Goal: Understand process/instructions: Learn about a topic

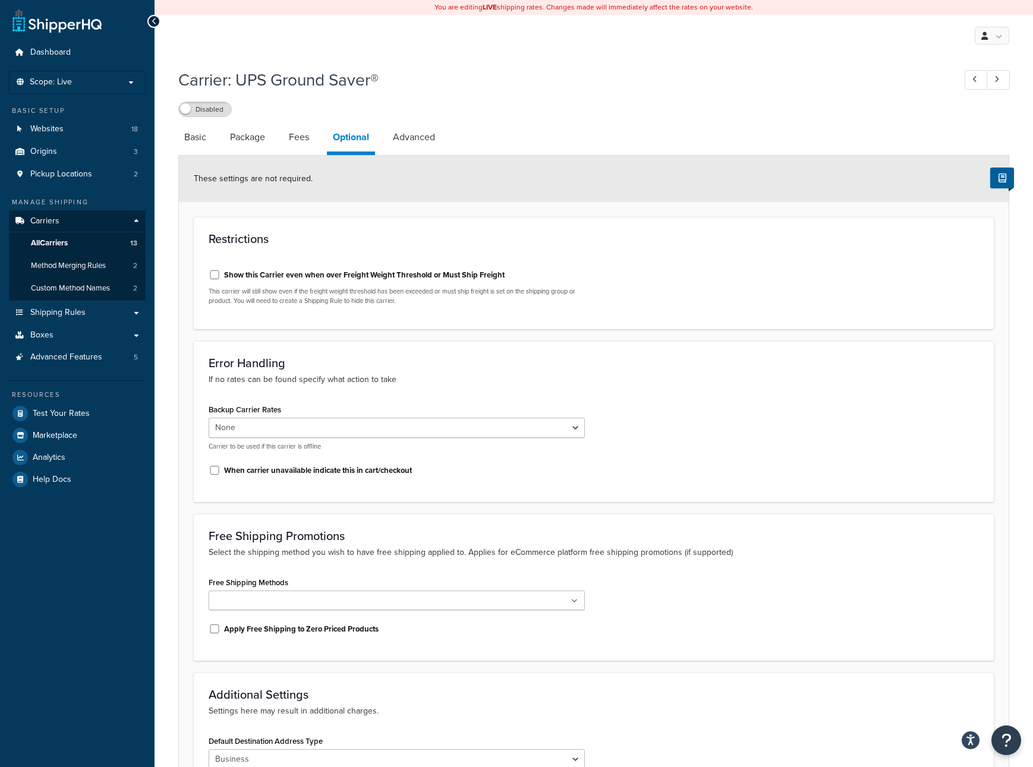
select select "business"
click at [111, 336] on link "Boxes" at bounding box center [77, 336] width 137 height 22
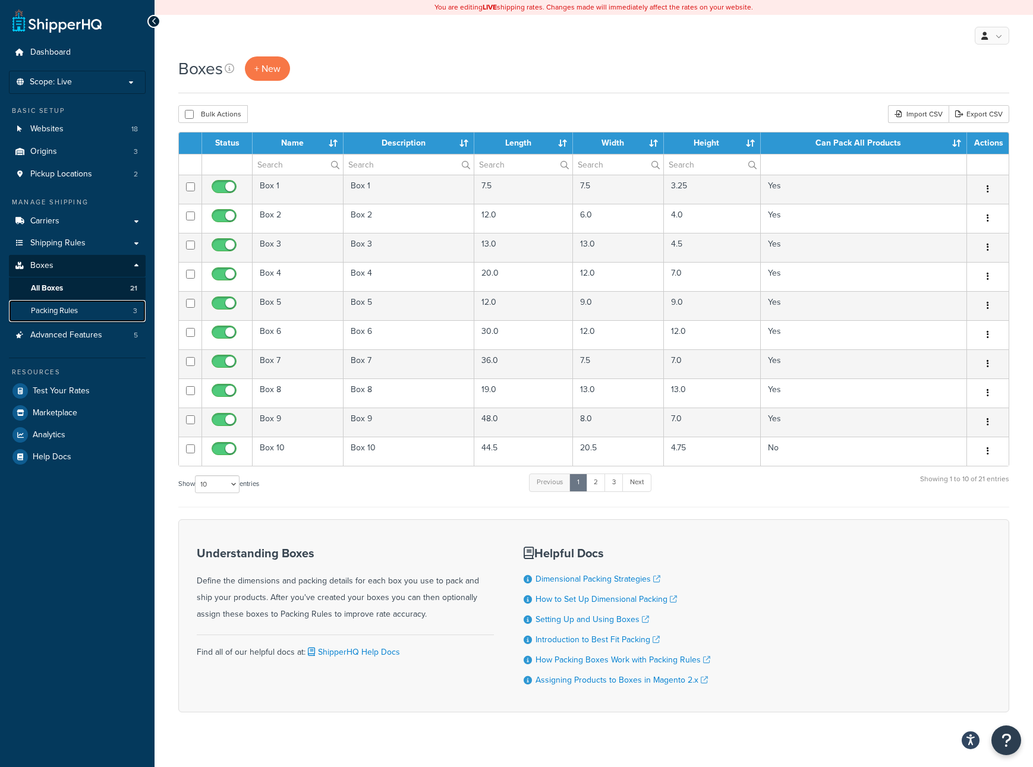
click at [71, 314] on span "Packing Rules" at bounding box center [54, 311] width 47 height 10
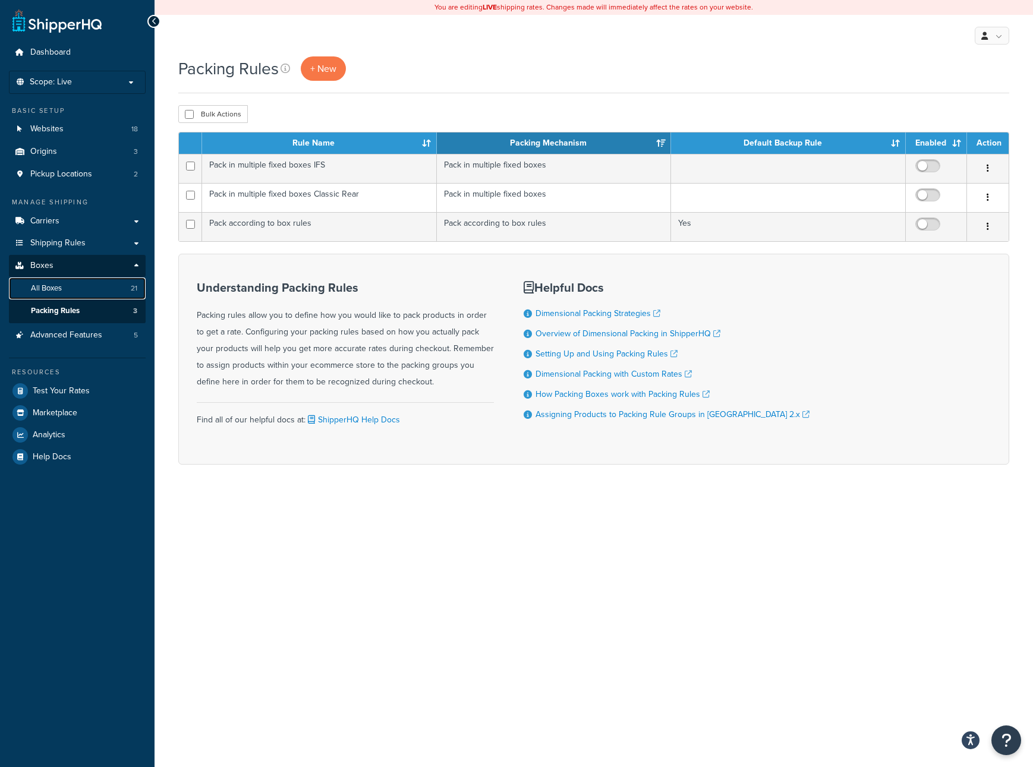
click at [66, 291] on link "All Boxes 21" at bounding box center [77, 289] width 137 height 22
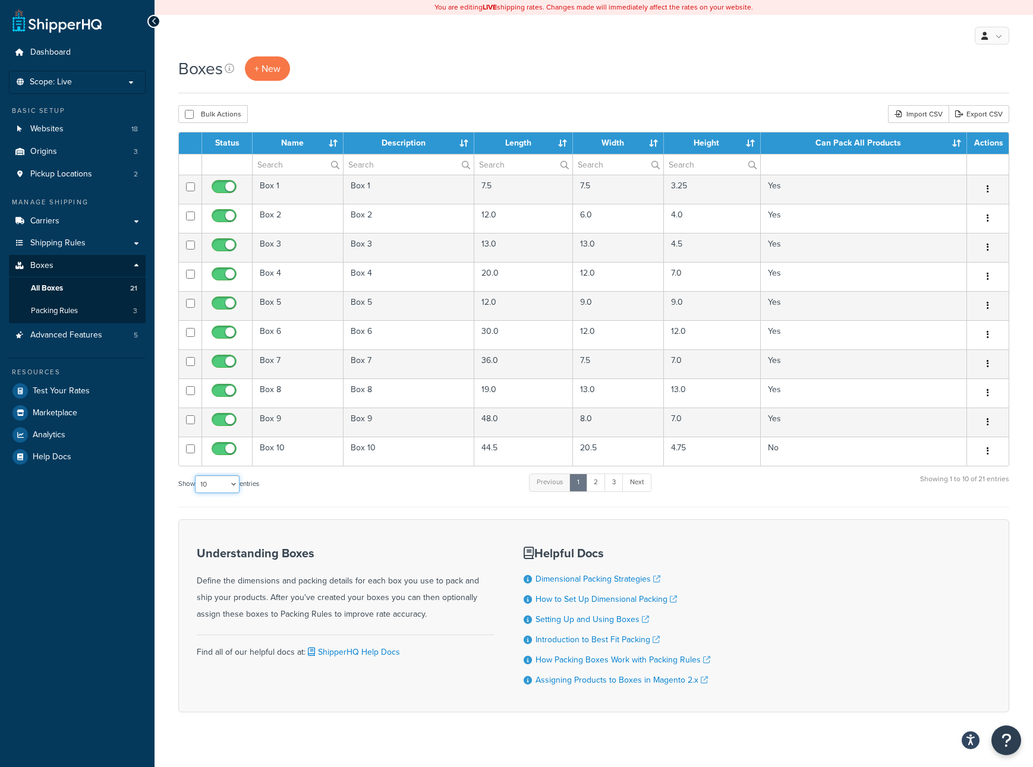
click at [229, 485] on select "10 15 25 50 100 1000" at bounding box center [217, 485] width 45 height 18
select select "50"
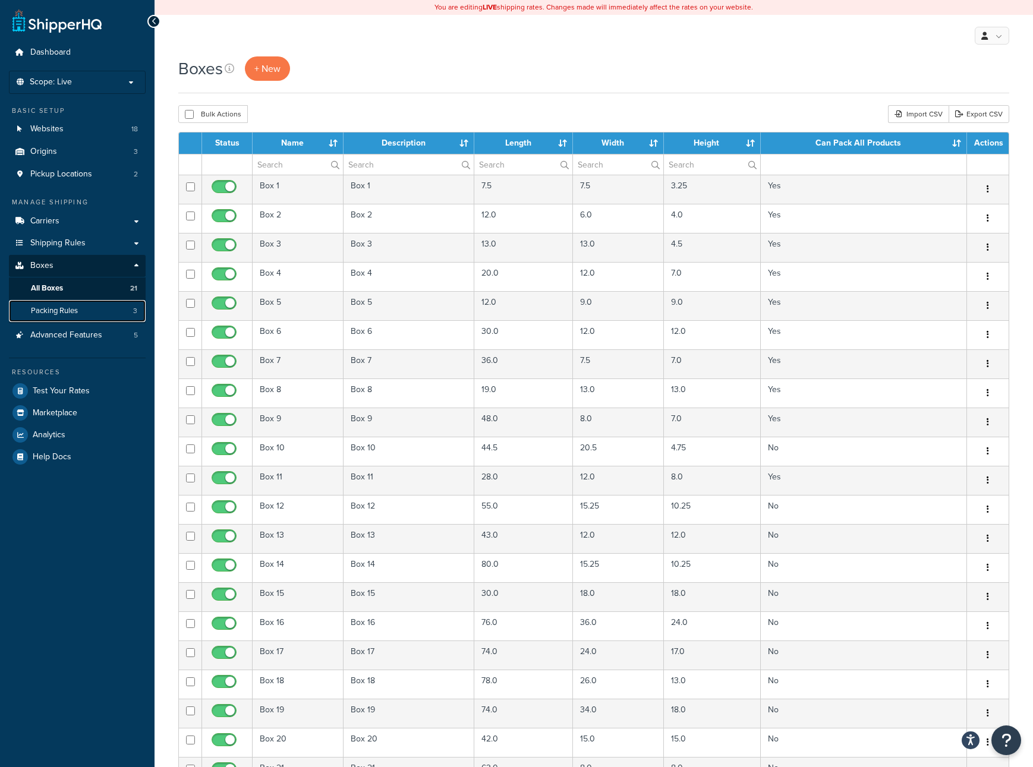
click at [83, 313] on link "Packing Rules 3" at bounding box center [77, 311] width 137 height 22
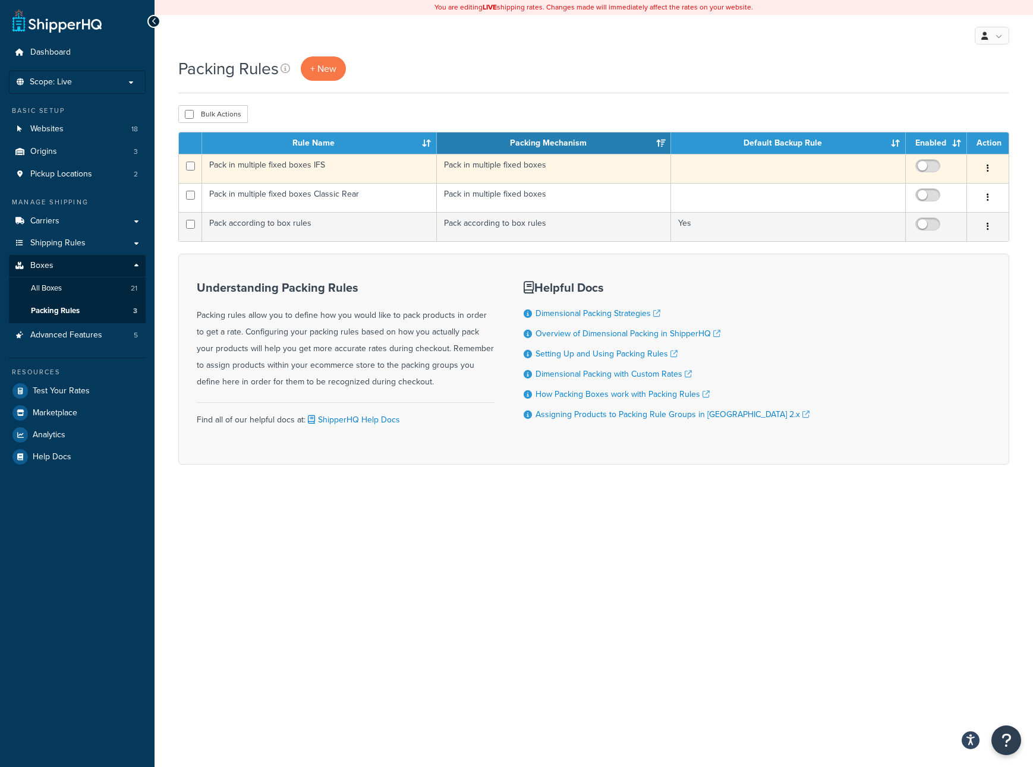
click at [603, 171] on td "Pack in multiple fixed boxes" at bounding box center [554, 168] width 235 height 29
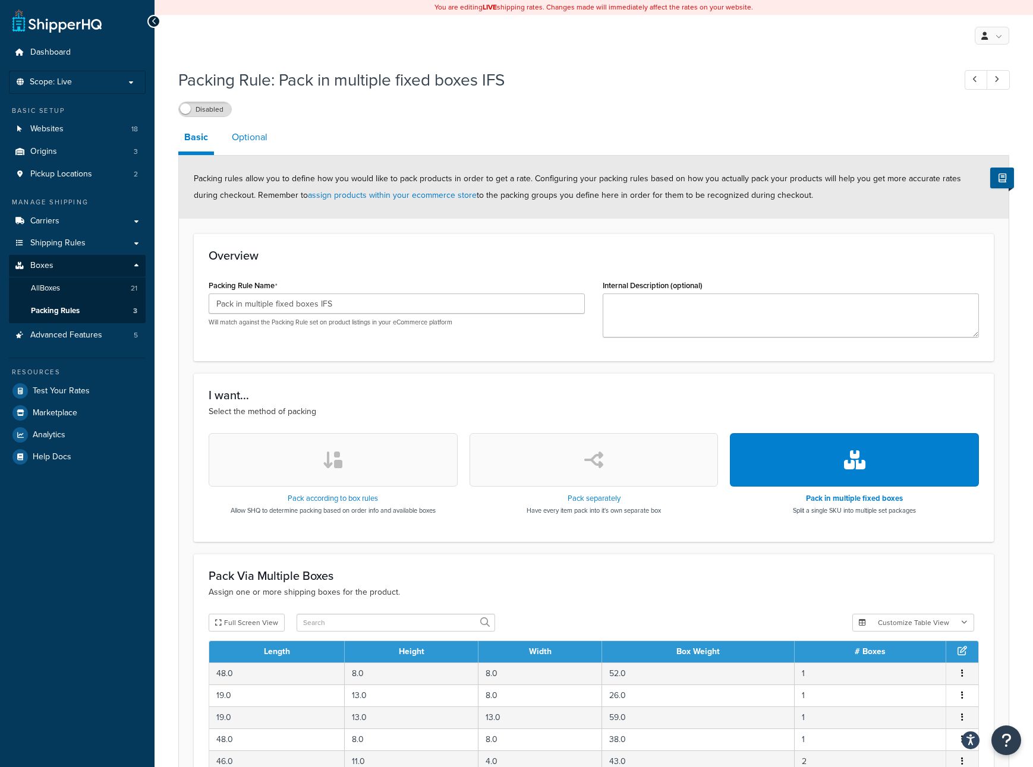
click at [258, 137] on link "Optional" at bounding box center [250, 137] width 48 height 29
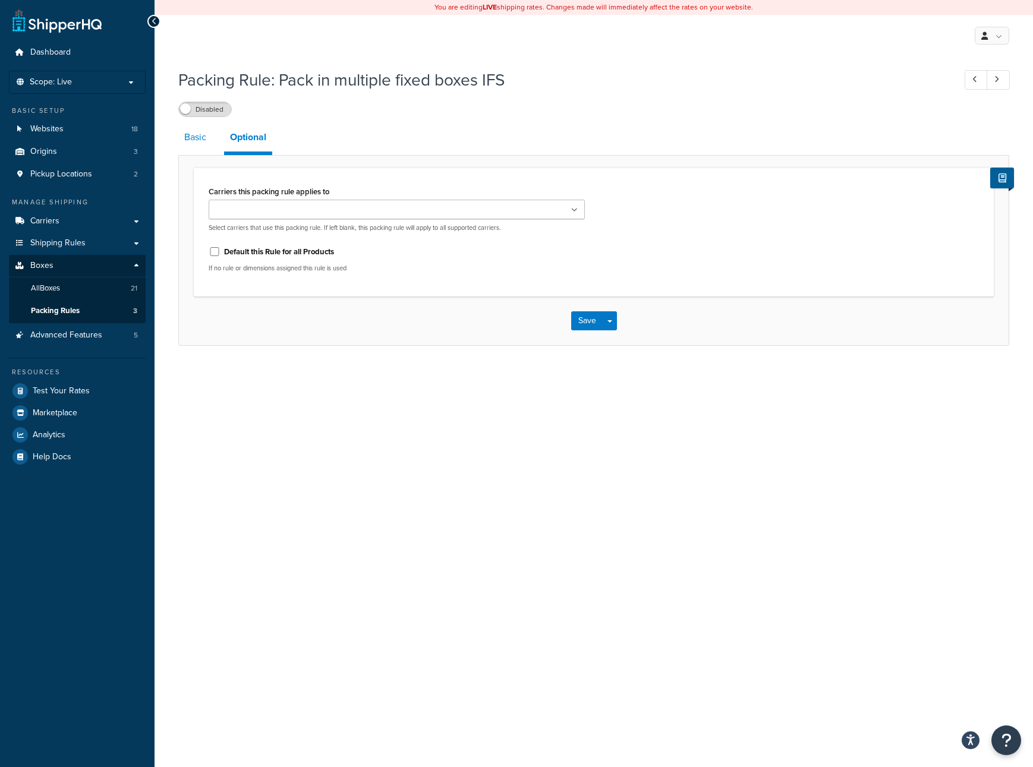
click at [188, 139] on link "Basic" at bounding box center [195, 137] width 34 height 29
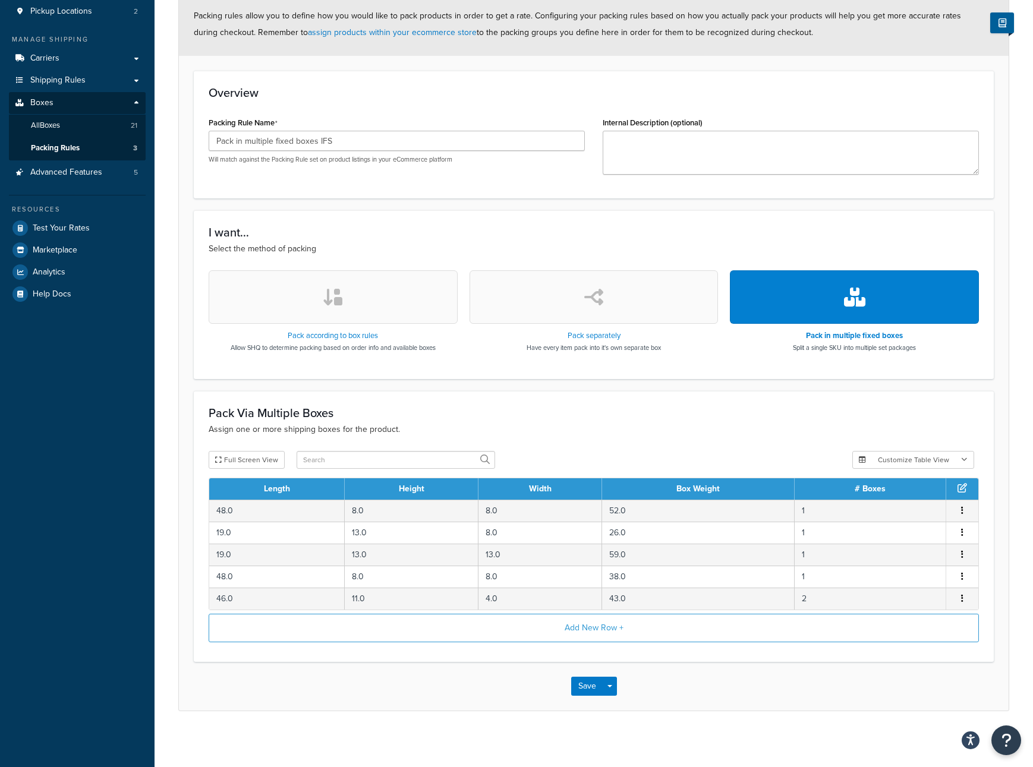
scroll to position [169, 0]
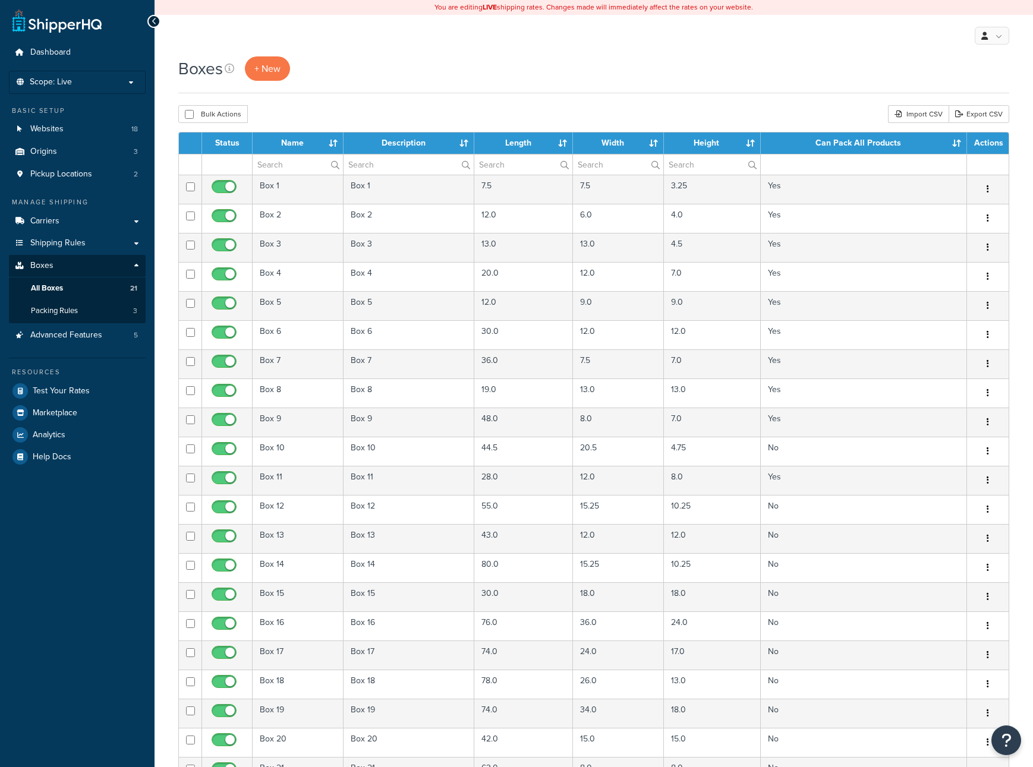
select select "50"
